Goal: Use online tool/utility: Utilize a website feature to perform a specific function

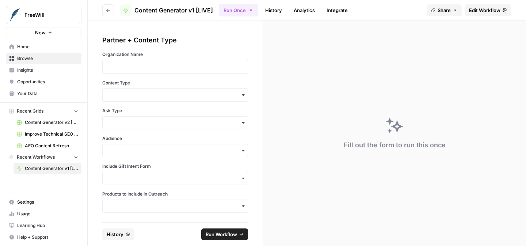
click at [203, 62] on div at bounding box center [175, 67] width 146 height 14
click at [203, 63] on div at bounding box center [175, 67] width 146 height 14
drag, startPoint x: 134, startPoint y: 68, endPoint x: 141, endPoint y: 68, distance: 7.7
click at [134, 68] on p at bounding box center [175, 66] width 136 height 7
click at [229, 93] on input "Content Type" at bounding box center [175, 94] width 136 height 7
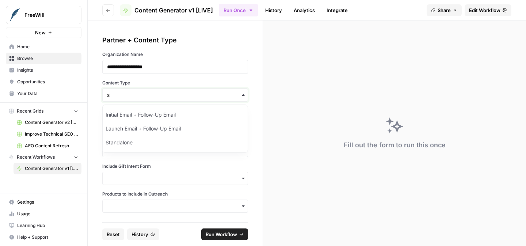
type input "s"
drag, startPoint x: 154, startPoint y: 113, endPoint x: 152, endPoint y: 120, distance: 7.2
click at [154, 113] on div "Standalone" at bounding box center [175, 115] width 145 height 14
click at [148, 124] on input "Ask Type" at bounding box center [175, 122] width 136 height 7
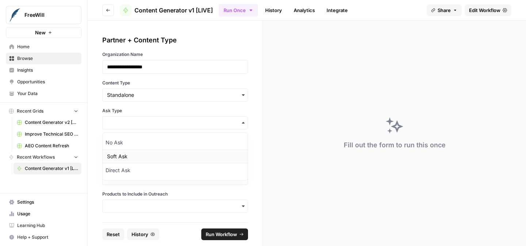
click at [158, 159] on div "Soft Ask" at bounding box center [175, 156] width 145 height 14
click at [157, 150] on input "Audience" at bounding box center [175, 150] width 136 height 7
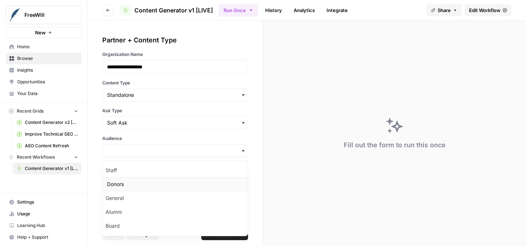
click at [151, 184] on div "Donors" at bounding box center [175, 184] width 145 height 14
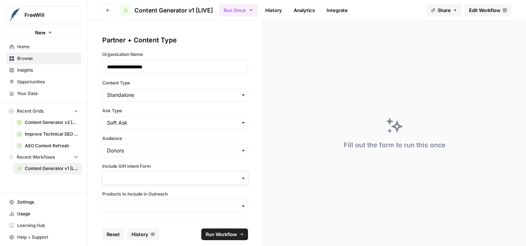
click at [152, 179] on input "Include Gift Intent Form" at bounding box center [175, 178] width 136 height 7
click at [144, 199] on div "Yes" at bounding box center [175, 198] width 145 height 14
click at [139, 207] on input "Products to Include in Outreach" at bounding box center [175, 205] width 136 height 7
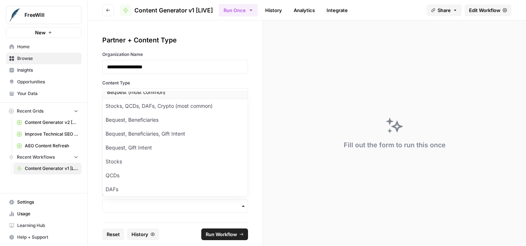
scroll to position [3, 0]
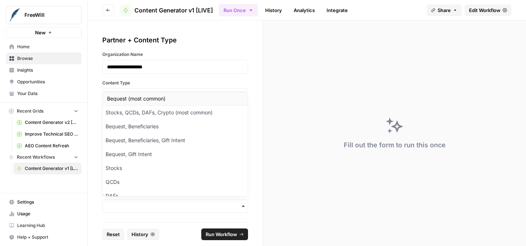
click at [136, 95] on div "Bequest (most common)" at bounding box center [175, 99] width 145 height 14
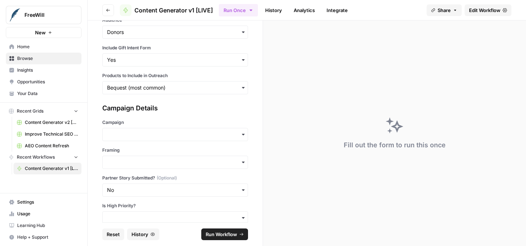
scroll to position [133, 0]
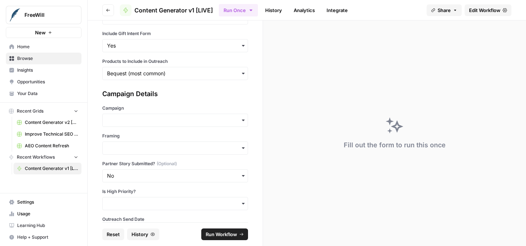
click at [133, 116] on div "button" at bounding box center [175, 120] width 146 height 13
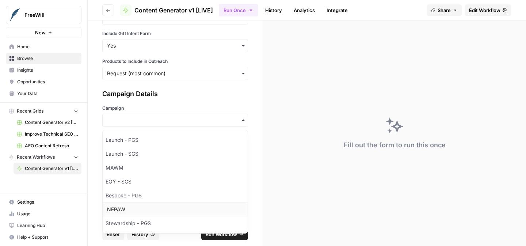
click at [139, 209] on div "NEPAW" at bounding box center [175, 209] width 145 height 14
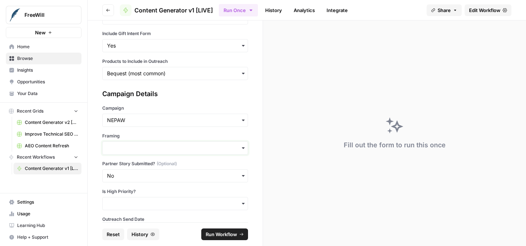
click at [137, 146] on input "Framing" at bounding box center [175, 147] width 136 height 7
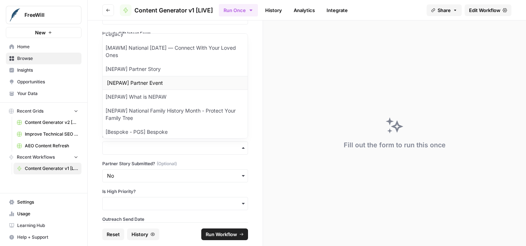
scroll to position [64, 0]
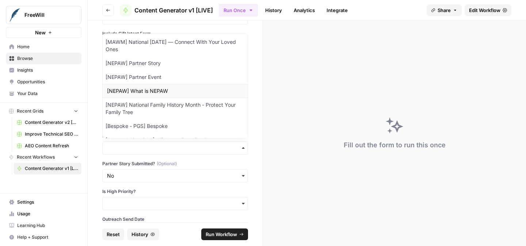
click at [148, 95] on div "[NEPAW] What is NEPAW" at bounding box center [175, 91] width 145 height 14
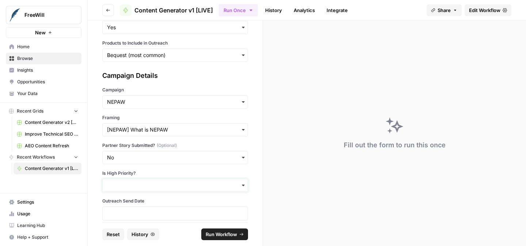
click at [143, 190] on div "button" at bounding box center [175, 185] width 146 height 13
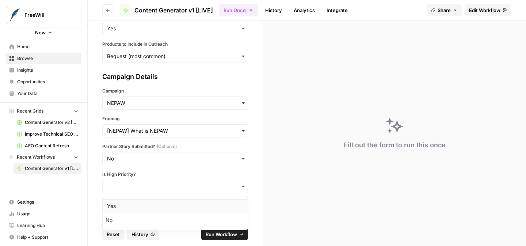
click at [138, 202] on div "Yes" at bounding box center [175, 206] width 145 height 14
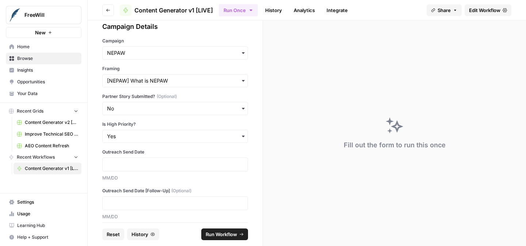
scroll to position [201, 0]
click at [146, 162] on p at bounding box center [175, 163] width 136 height 7
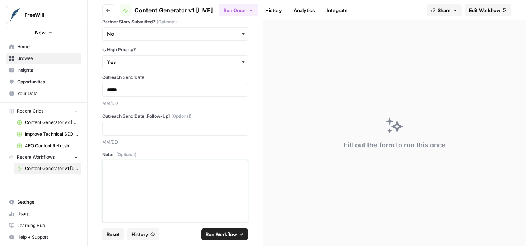
scroll to position [275, 0]
click at [145, 189] on div at bounding box center [175, 191] width 136 height 58
click at [172, 179] on div at bounding box center [175, 191] width 136 height 58
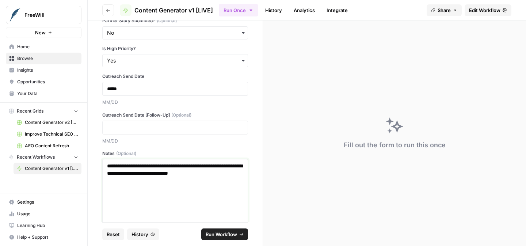
click at [153, 174] on p "**********" at bounding box center [175, 169] width 136 height 15
click at [211, 233] on span "Run Workflow" at bounding box center [221, 233] width 31 height 7
